Goal: Participate in discussion

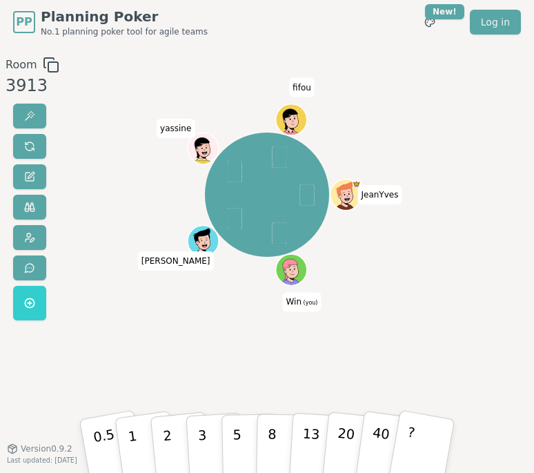
click at [438, 306] on div "Room 3913 JeanYves Win (you) [PERSON_NAME] fifou 0.5 1 2 3 5 8 13 20 40 ? Versi…" at bounding box center [267, 246] width 534 height 379
click at [178, 442] on button "2" at bounding box center [180, 445] width 63 height 88
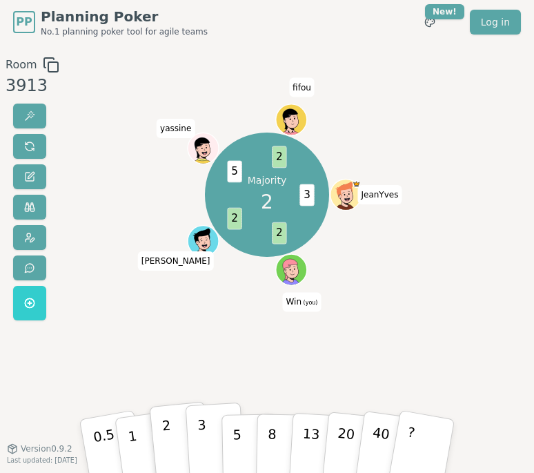
click at [192, 423] on button "3" at bounding box center [216, 445] width 60 height 86
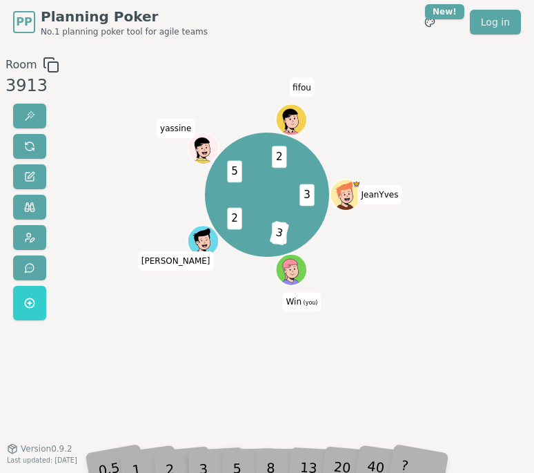
click at [185, 450] on div "2" at bounding box center [180, 445] width 39 height 45
click at [185, 354] on div "3 2 3 2 5 2 JeanYves Win (you) [PERSON_NAME] fifou" at bounding box center [267, 246] width 281 height 379
click at [78, 139] on div "Room 3913 3 2 3 2 5 2 JeanYves Win (you) [PERSON_NAME] fifou 0.5 1 2 3 5 8 13 2…" at bounding box center [267, 246] width 534 height 379
click at [26, 145] on span at bounding box center [29, 146] width 11 height 11
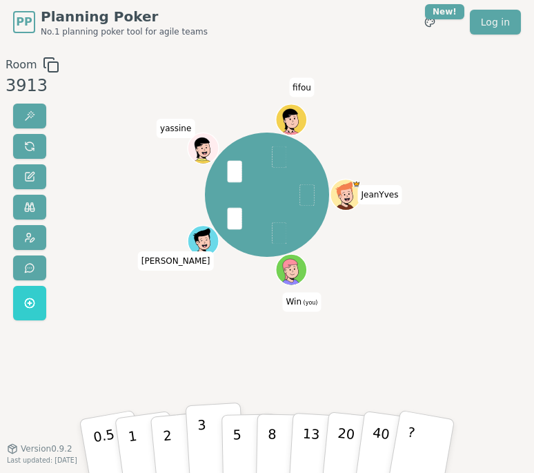
click at [203, 439] on p "3" at bounding box center [203, 445] width 12 height 61
click at [220, 167] on div "JeanYves Win (you) [PERSON_NAME] fifou" at bounding box center [266, 193] width 123 height 123
click at [211, 343] on div "JeanYves Win (you) [PERSON_NAME] fifou" at bounding box center [267, 246] width 281 height 379
click at [197, 435] on button "3" at bounding box center [216, 445] width 60 height 86
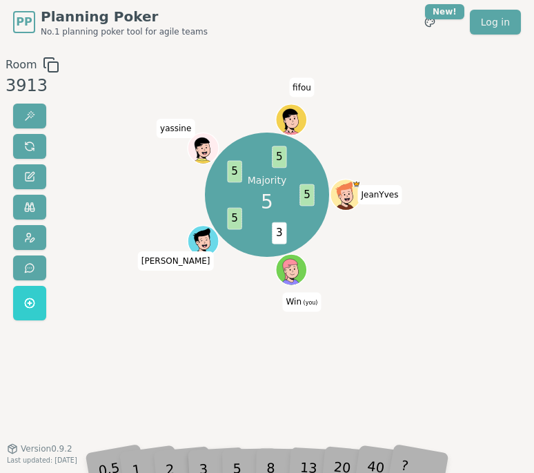
click at [235, 464] on div "5" at bounding box center [249, 445] width 35 height 42
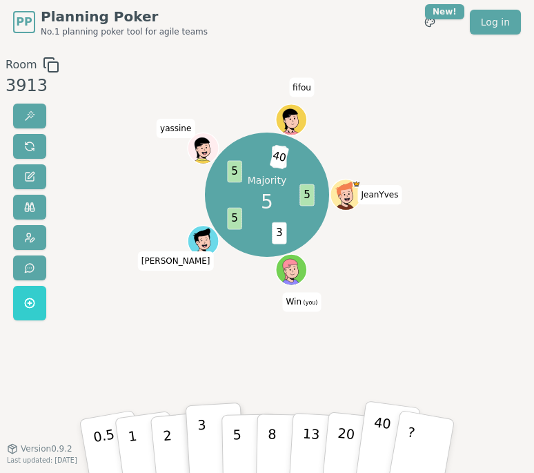
click at [362, 453] on button "40" at bounding box center [388, 445] width 66 height 90
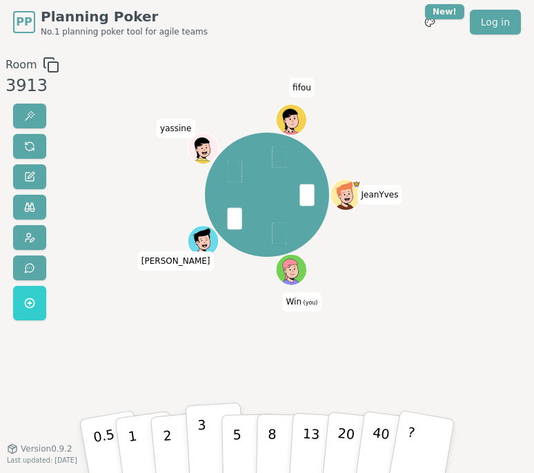
click at [204, 435] on p "3" at bounding box center [203, 445] width 12 height 61
click at [239, 444] on p "5" at bounding box center [237, 445] width 10 height 61
click at [240, 433] on p "5" at bounding box center [237, 445] width 10 height 61
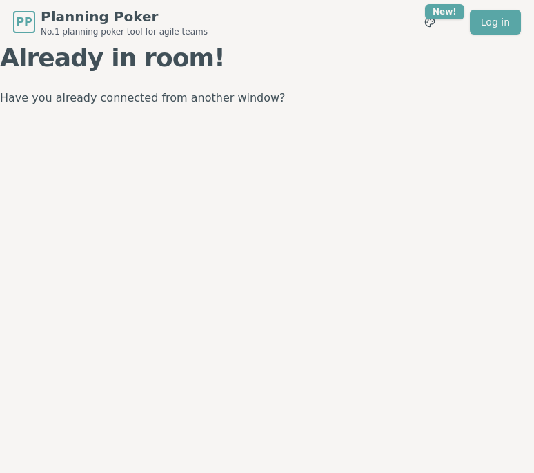
click at [181, 10] on span "Planning Poker" at bounding box center [124, 16] width 167 height 19
click at [410, 93] on p "Have you already connected from another window?" at bounding box center [267, 97] width 534 height 19
